Goal: Check status: Check status

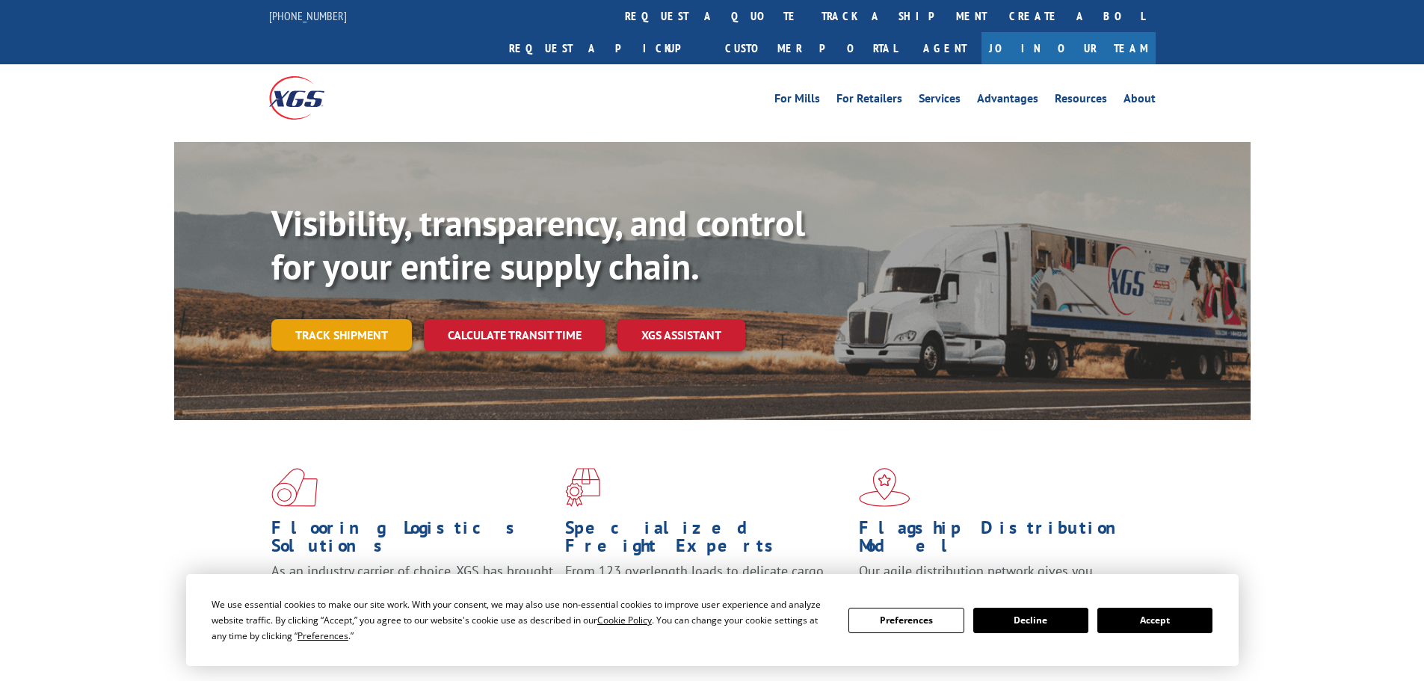
click at [318, 319] on link "Track shipment" at bounding box center [341, 334] width 141 height 31
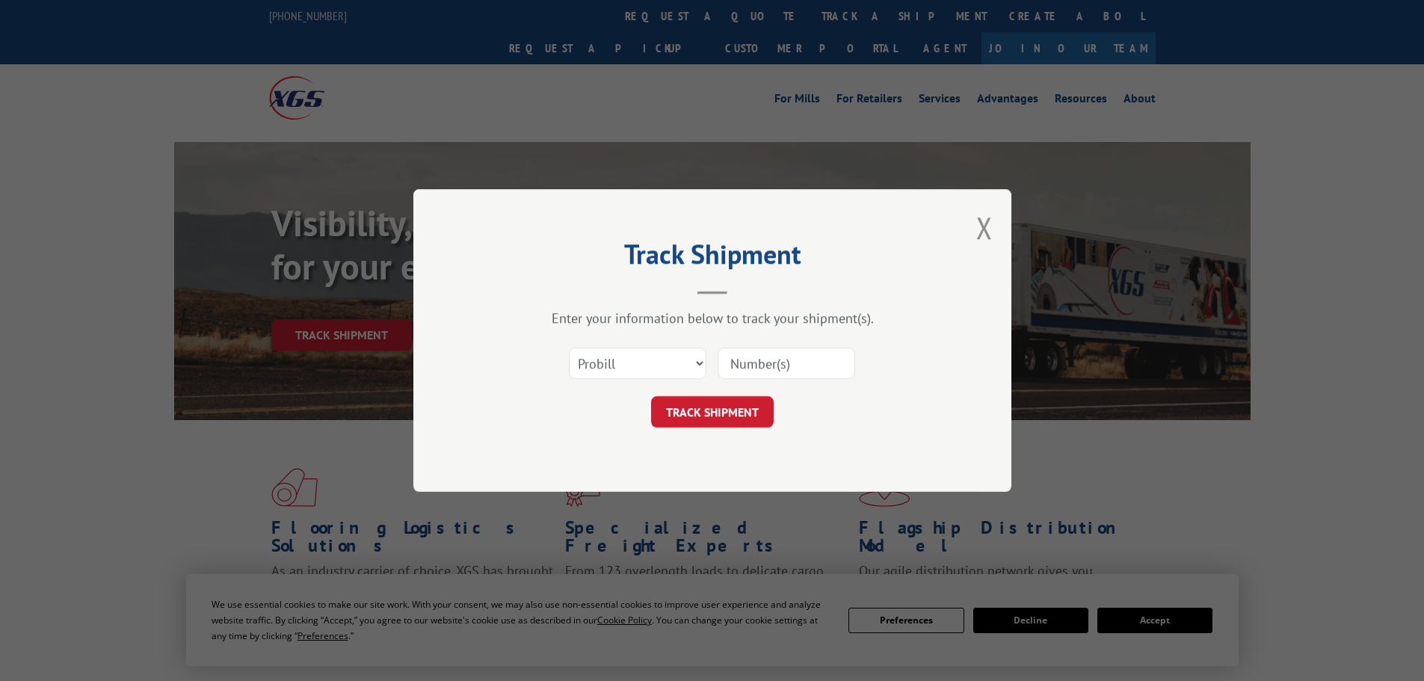
click at [771, 363] on input at bounding box center [787, 363] width 138 height 31
paste input "express Global 2842567"
drag, startPoint x: 784, startPoint y: 365, endPoint x: 703, endPoint y: 369, distance: 80.9
click at [704, 369] on div "Select category... Probill BOL PO express Global 2842567" at bounding box center [712, 363] width 449 height 49
type input "2842567"
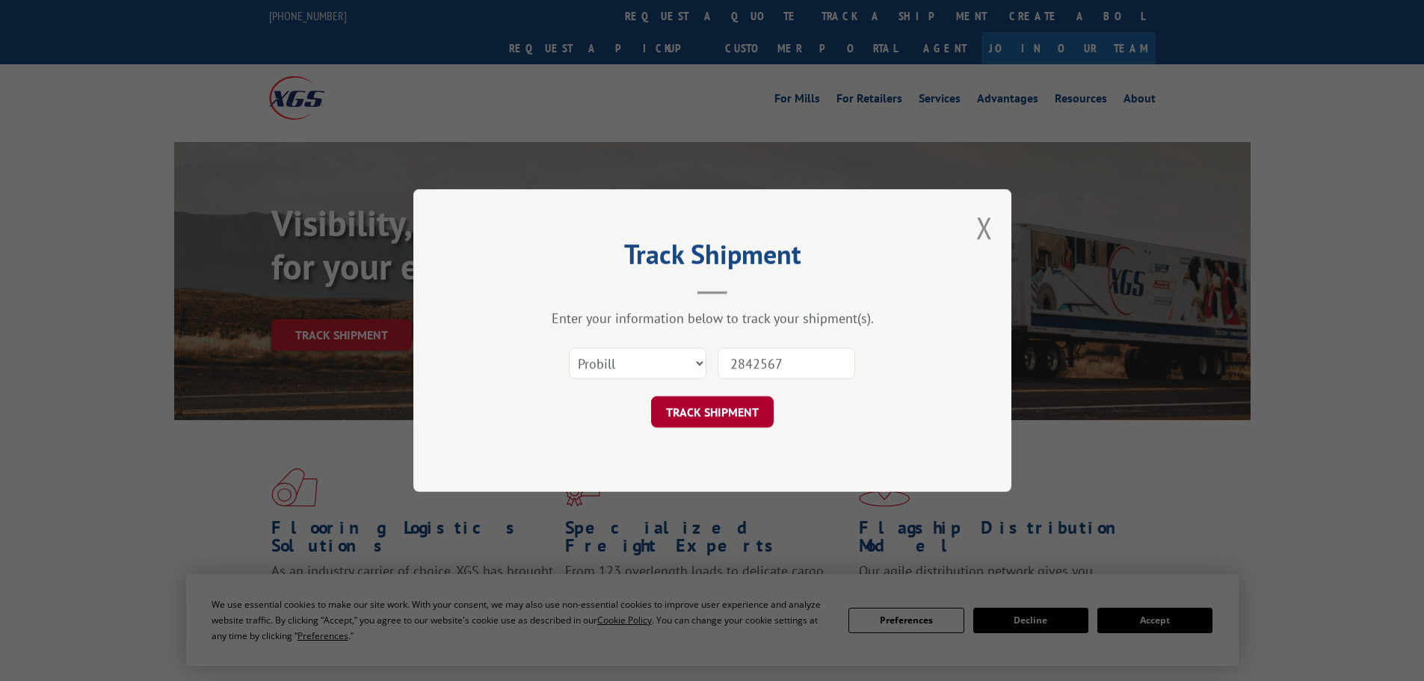
click at [722, 407] on button "TRACK SHIPMENT" at bounding box center [712, 411] width 123 height 31
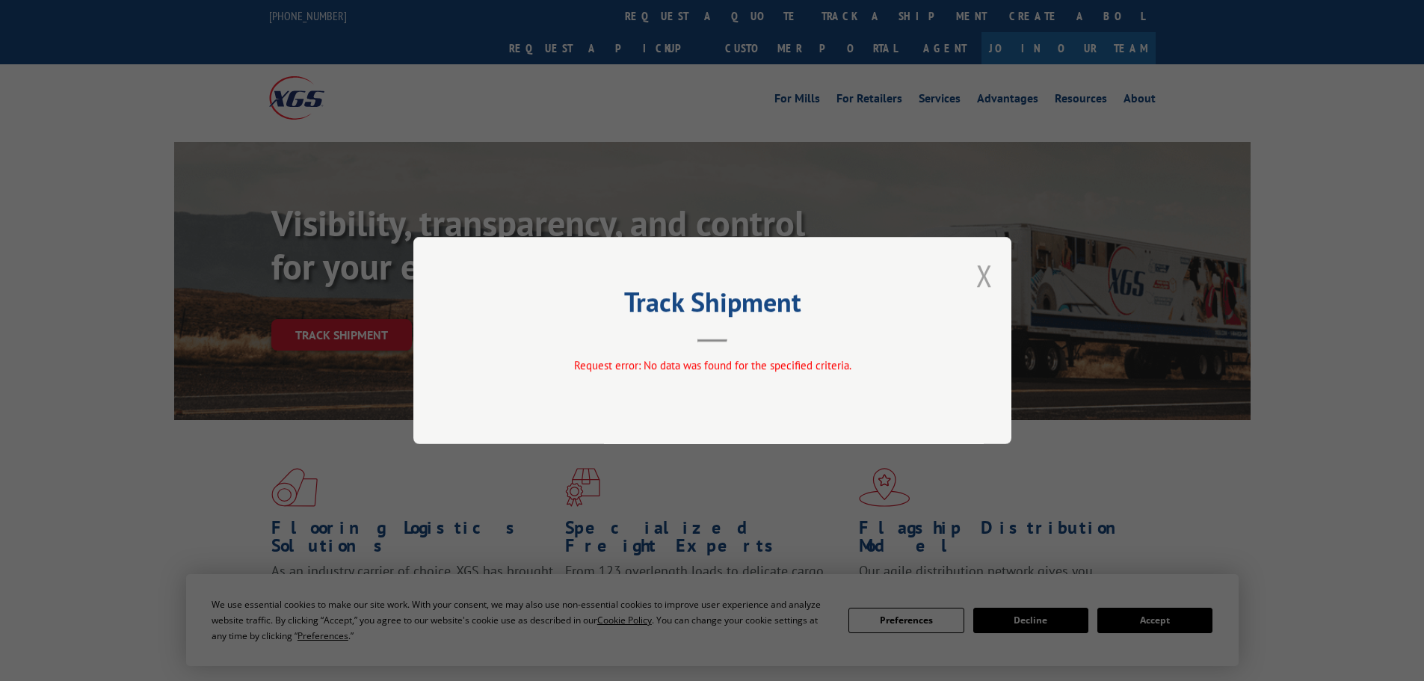
click at [988, 276] on button "Close modal" at bounding box center [984, 276] width 16 height 40
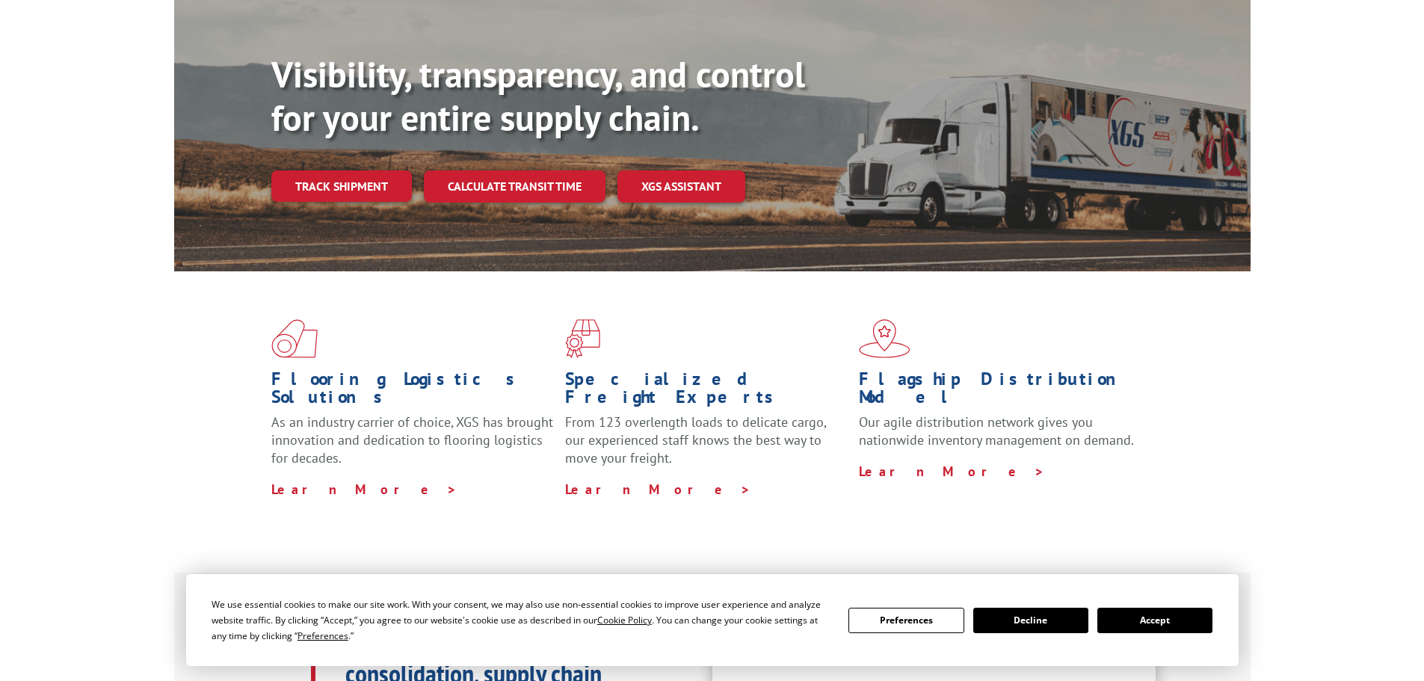
scroll to position [150, 0]
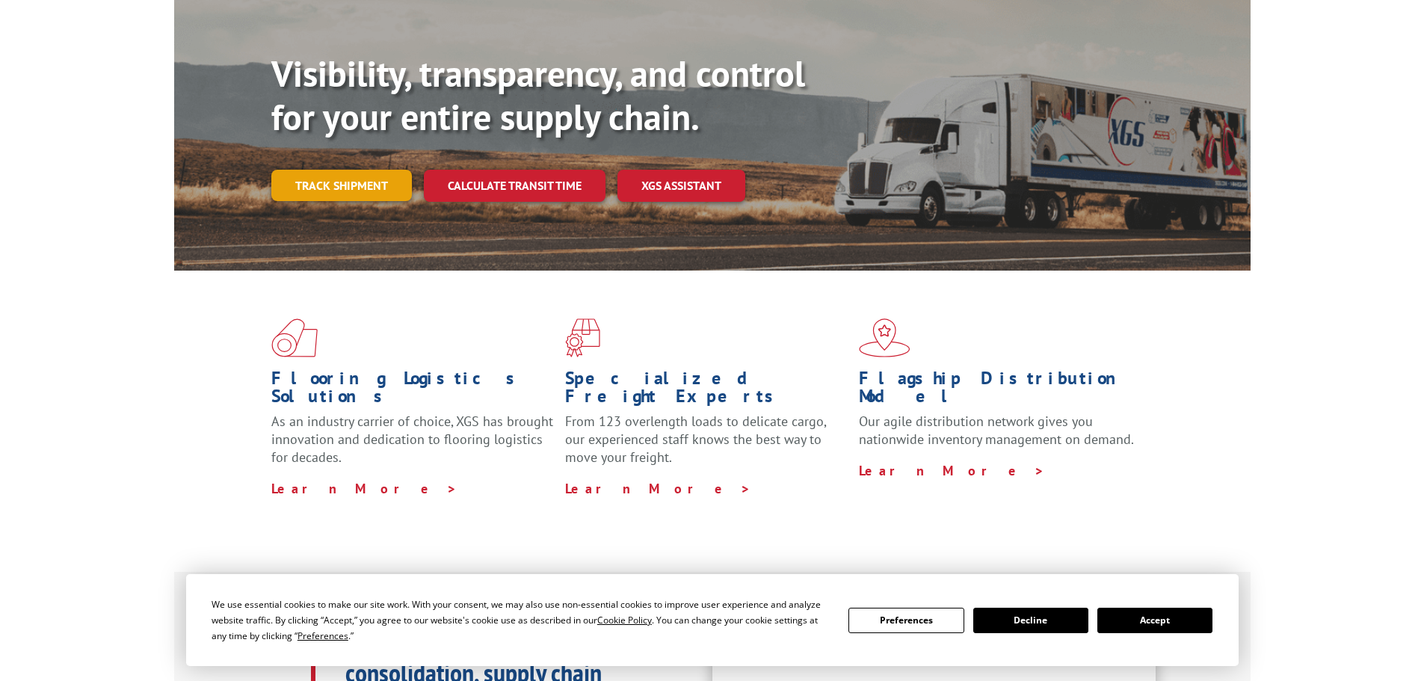
click at [337, 170] on link "Track shipment" at bounding box center [341, 185] width 141 height 31
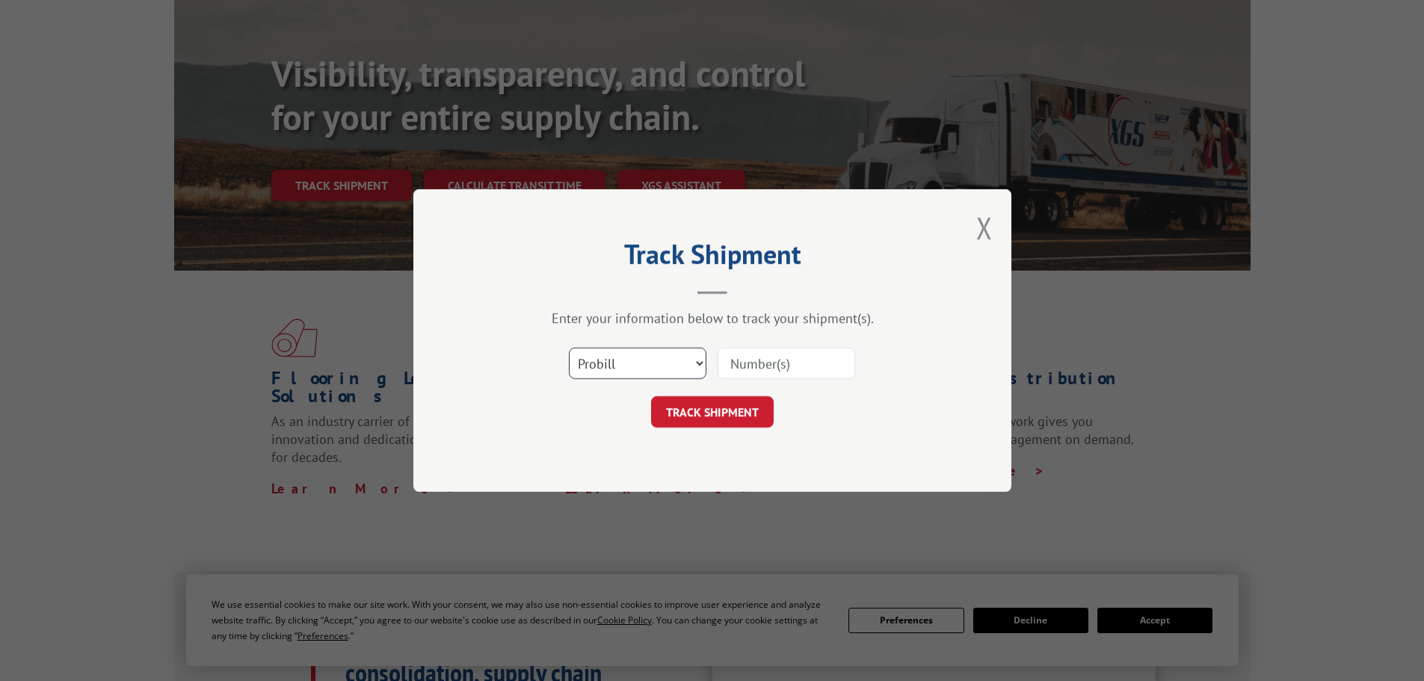
click at [648, 365] on select "Select category... Probill BOL PO" at bounding box center [638, 363] width 138 height 31
select select "po"
click at [569, 348] on select "Select category... Probill BOL PO" at bounding box center [638, 363] width 138 height 31
click at [792, 370] on input at bounding box center [787, 363] width 138 height 31
paste input "294836478"
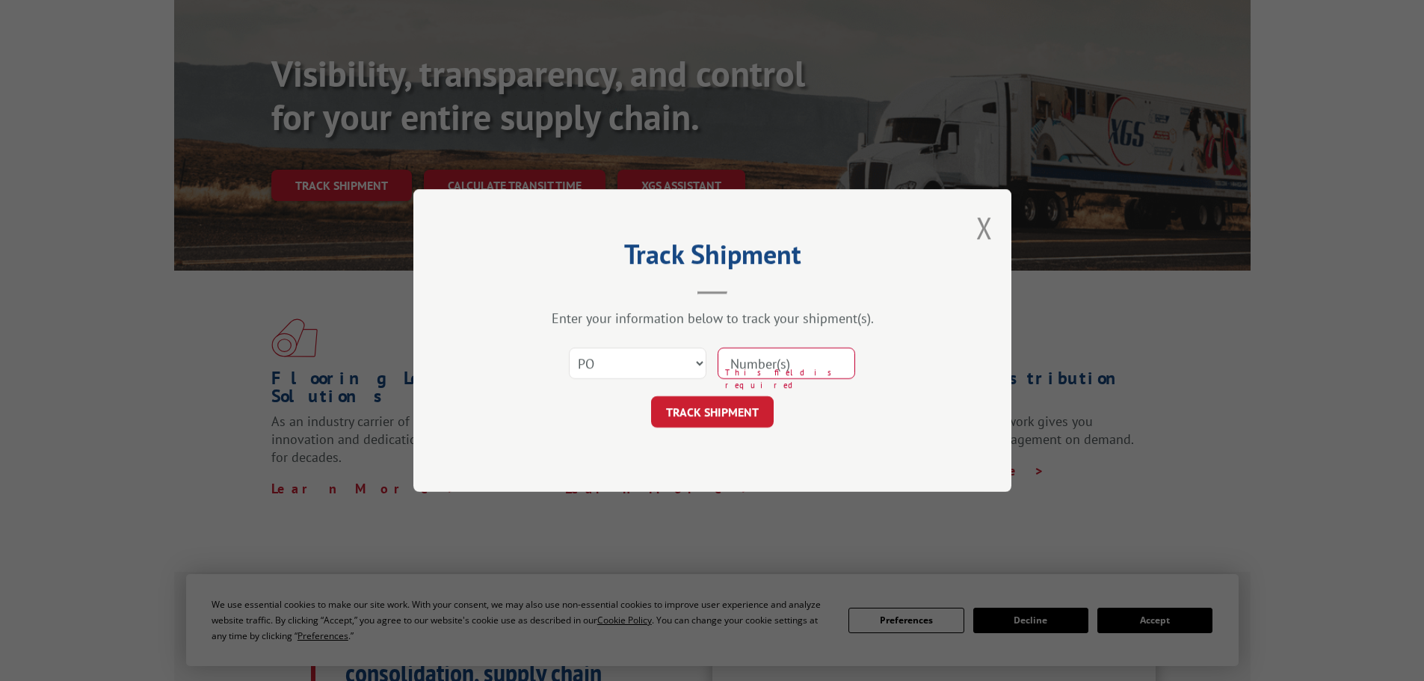
type input "294836478"
click at [707, 406] on button "TRACK SHIPMENT" at bounding box center [712, 411] width 123 height 31
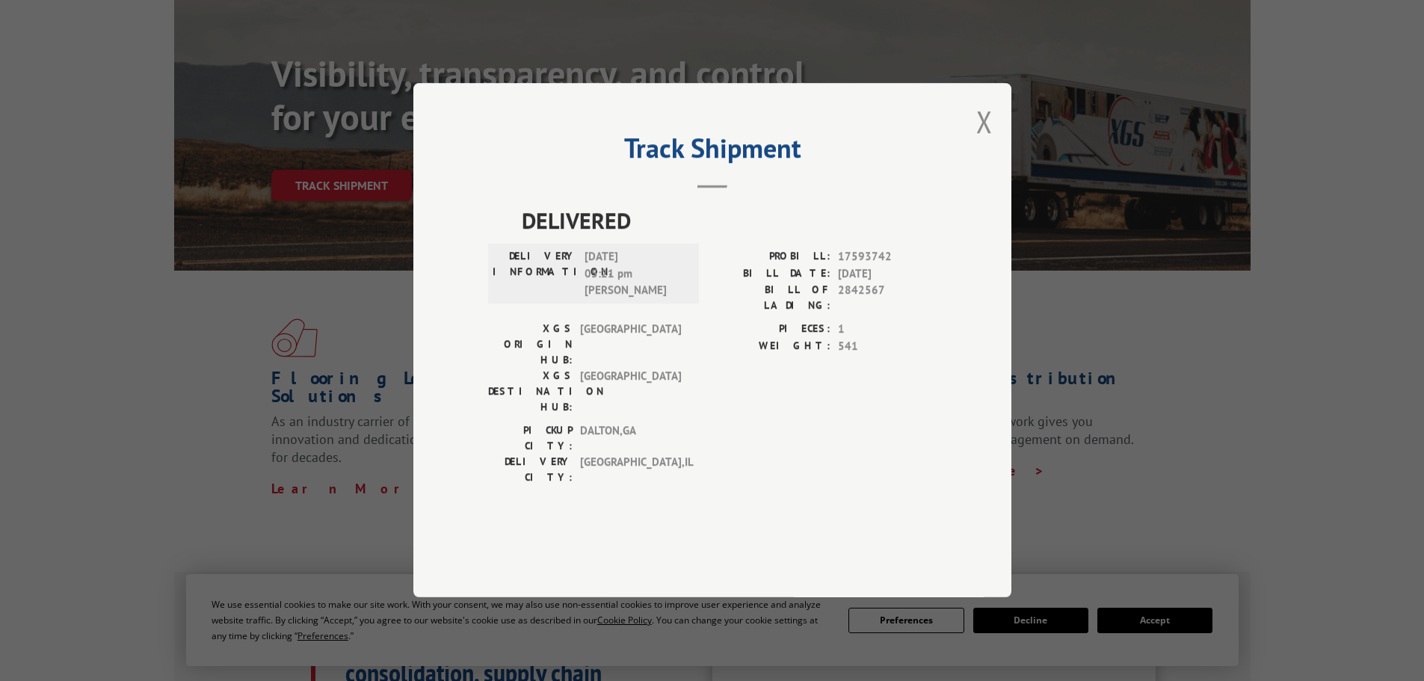
click at [983, 141] on button "Close modal" at bounding box center [984, 122] width 16 height 40
